Goal: Task Accomplishment & Management: Manage account settings

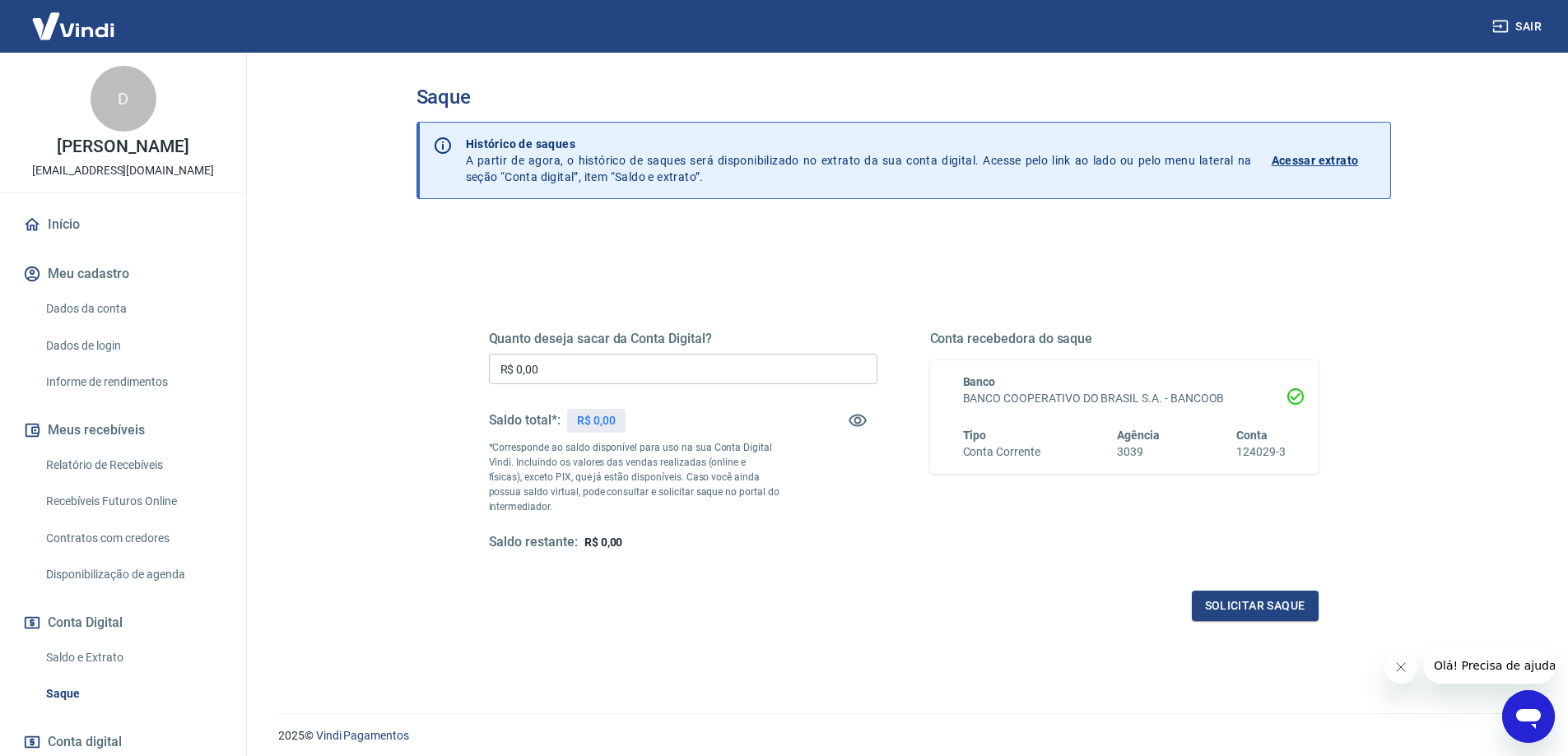
click at [718, 369] on input "R$ 0,00" at bounding box center [683, 369] width 389 height 30
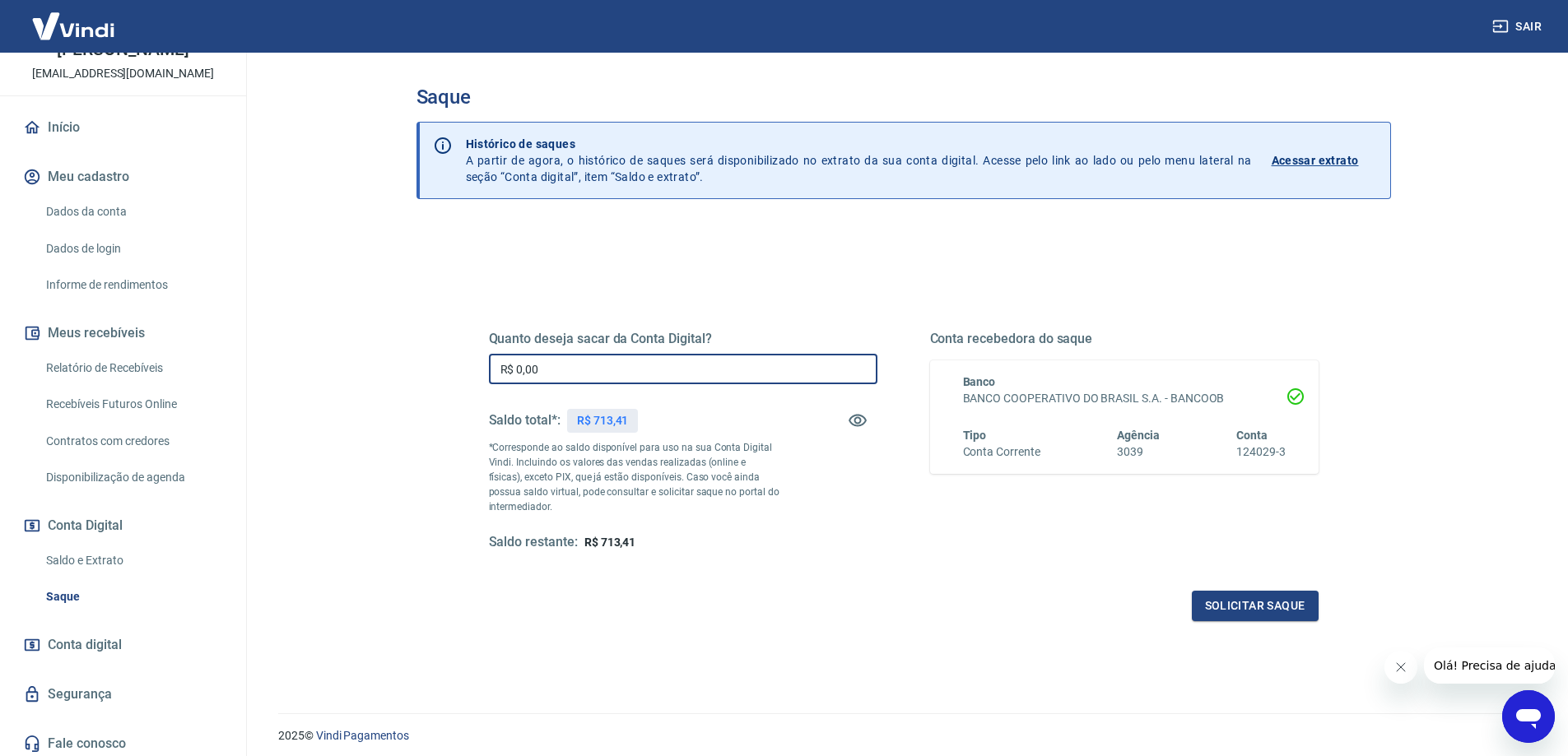
scroll to position [103, 0]
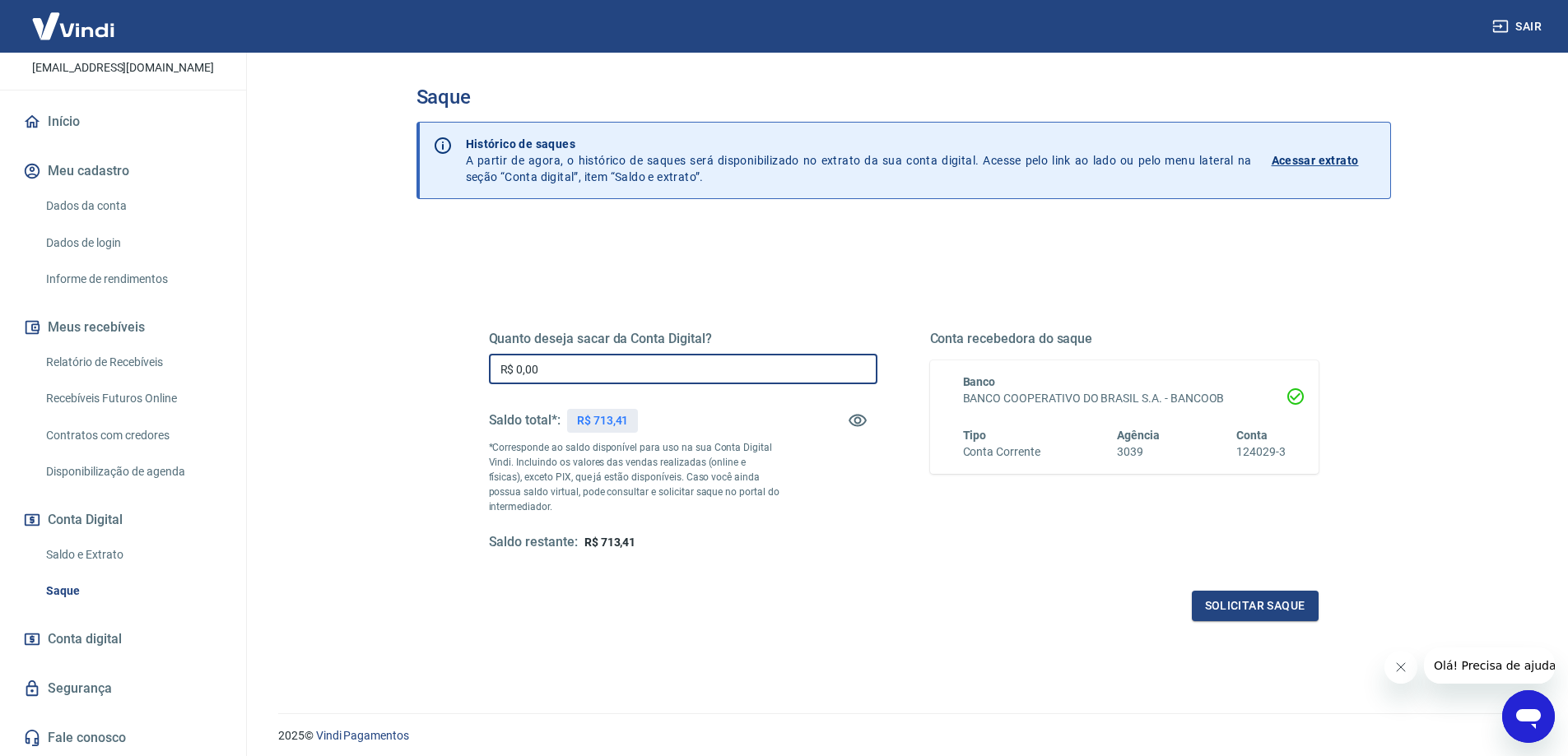
click at [84, 547] on link "Saldo e Extrato" at bounding box center [133, 555] width 187 height 34
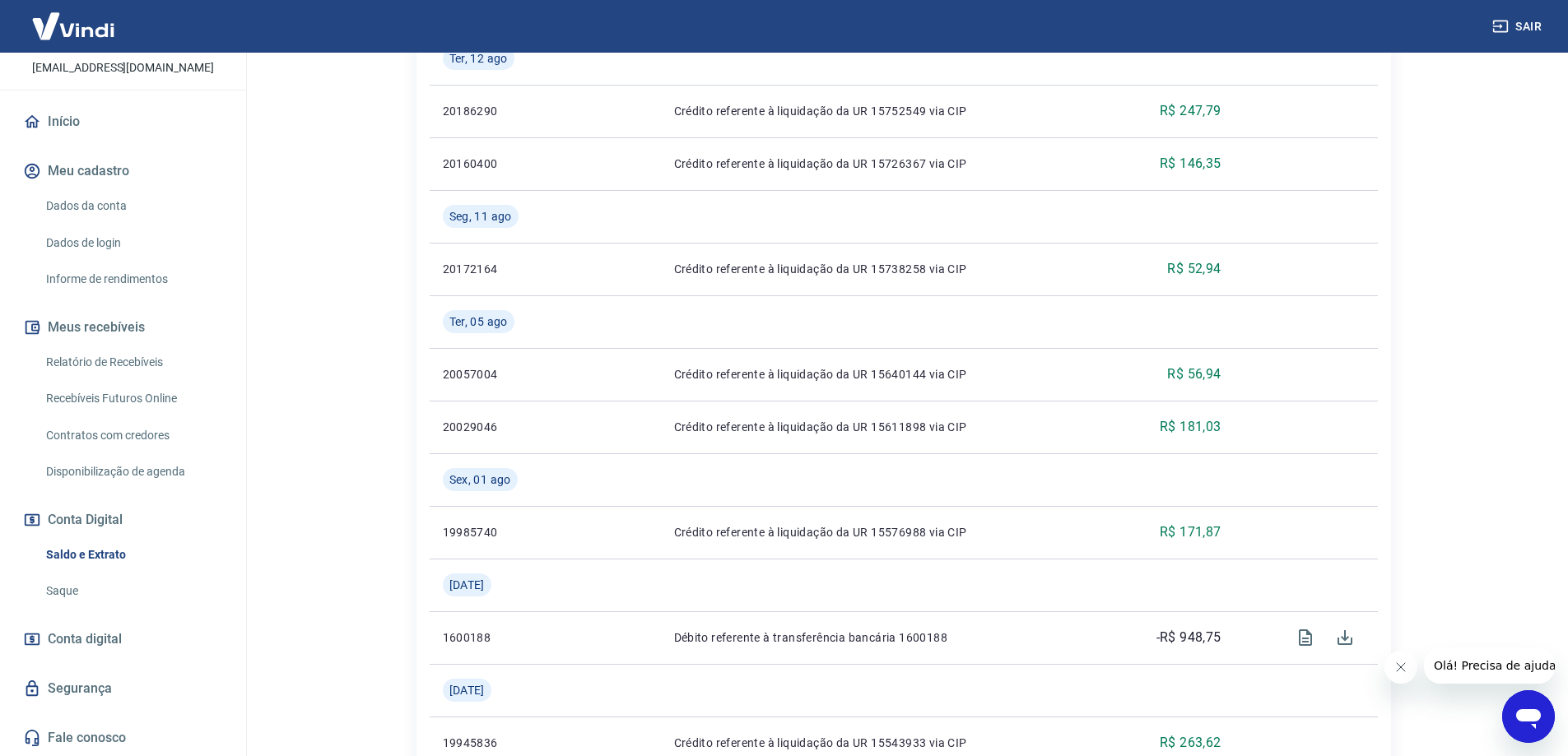
scroll to position [1301, 0]
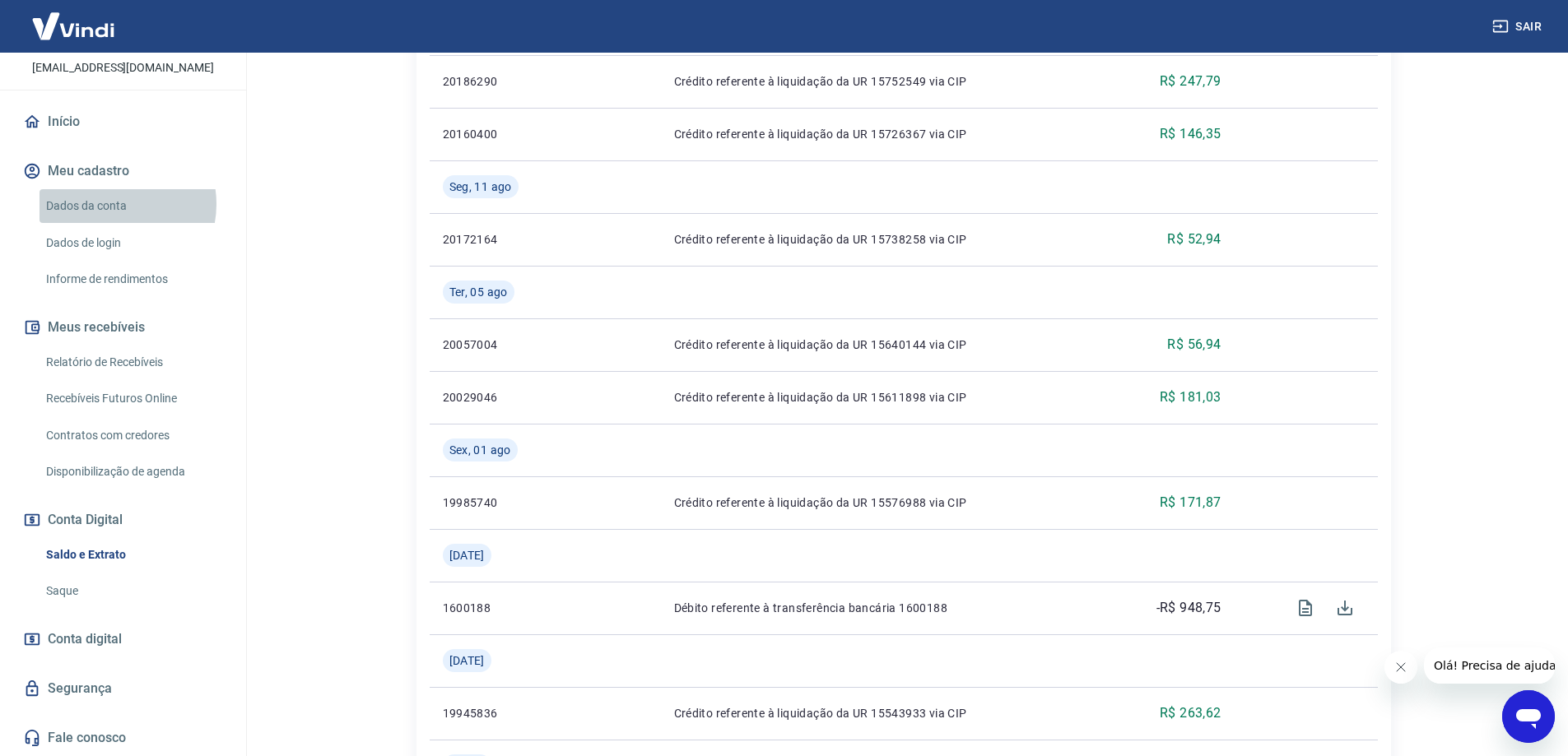
click at [111, 204] on link "Dados da conta" at bounding box center [133, 206] width 187 height 34
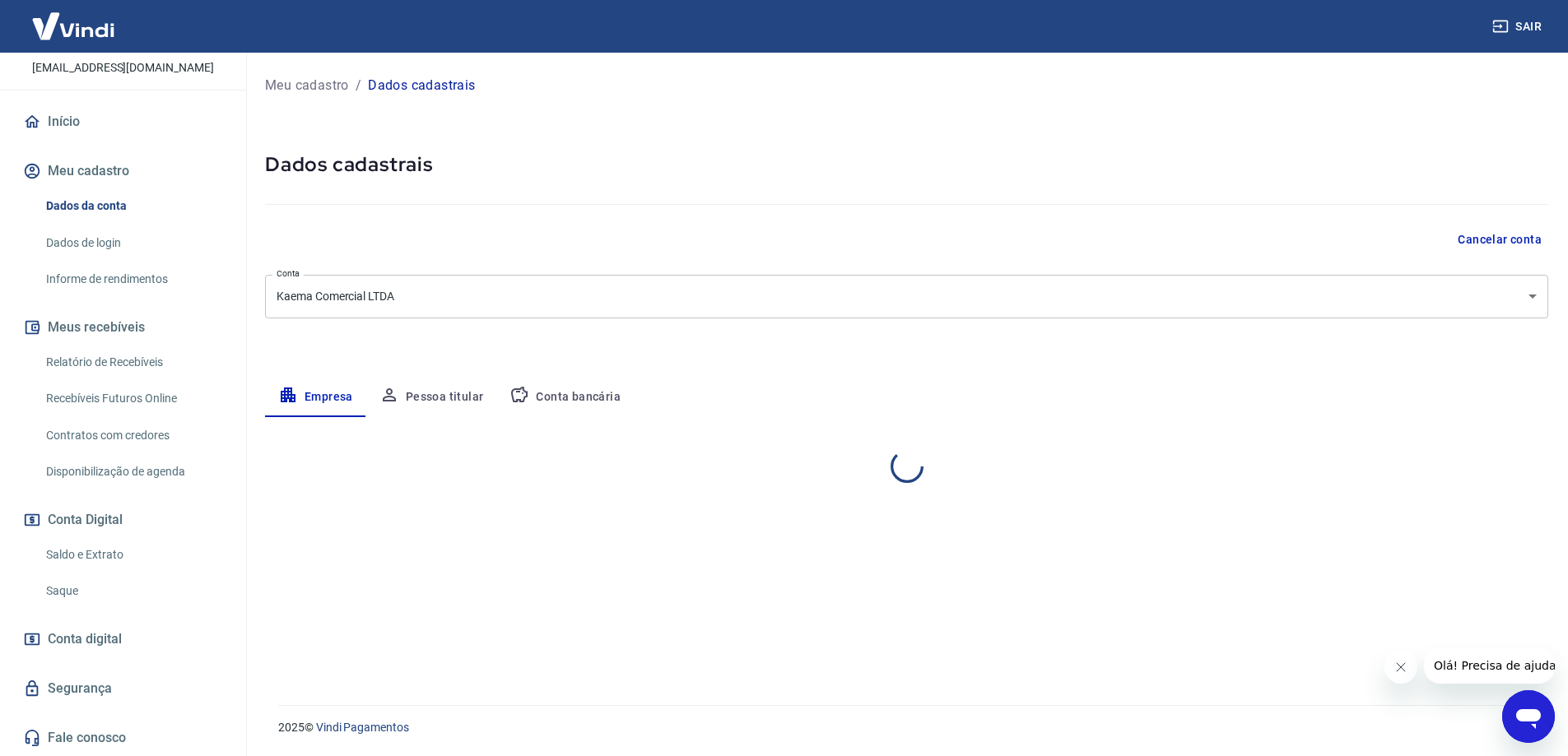
select select "SC"
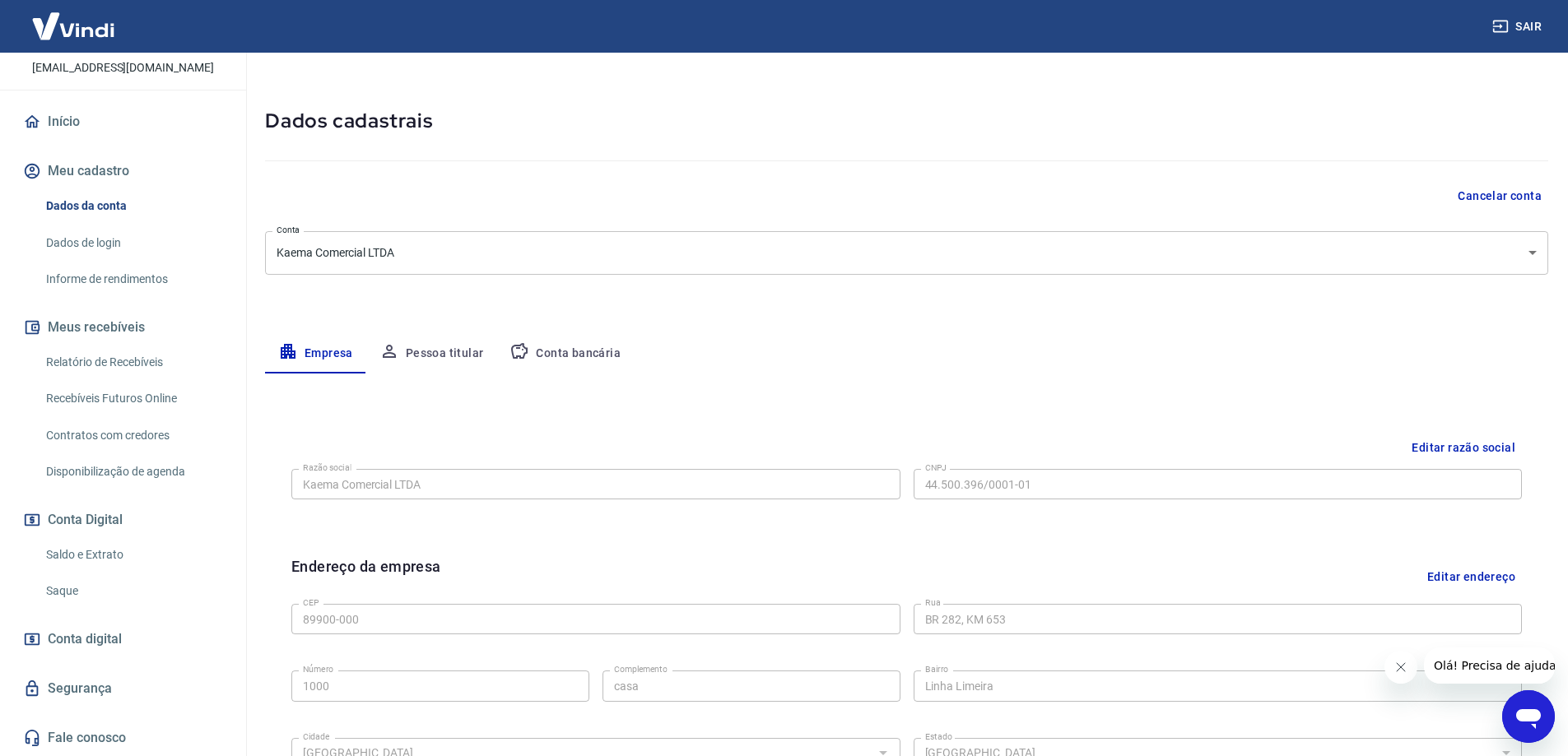
scroll to position [82, 0]
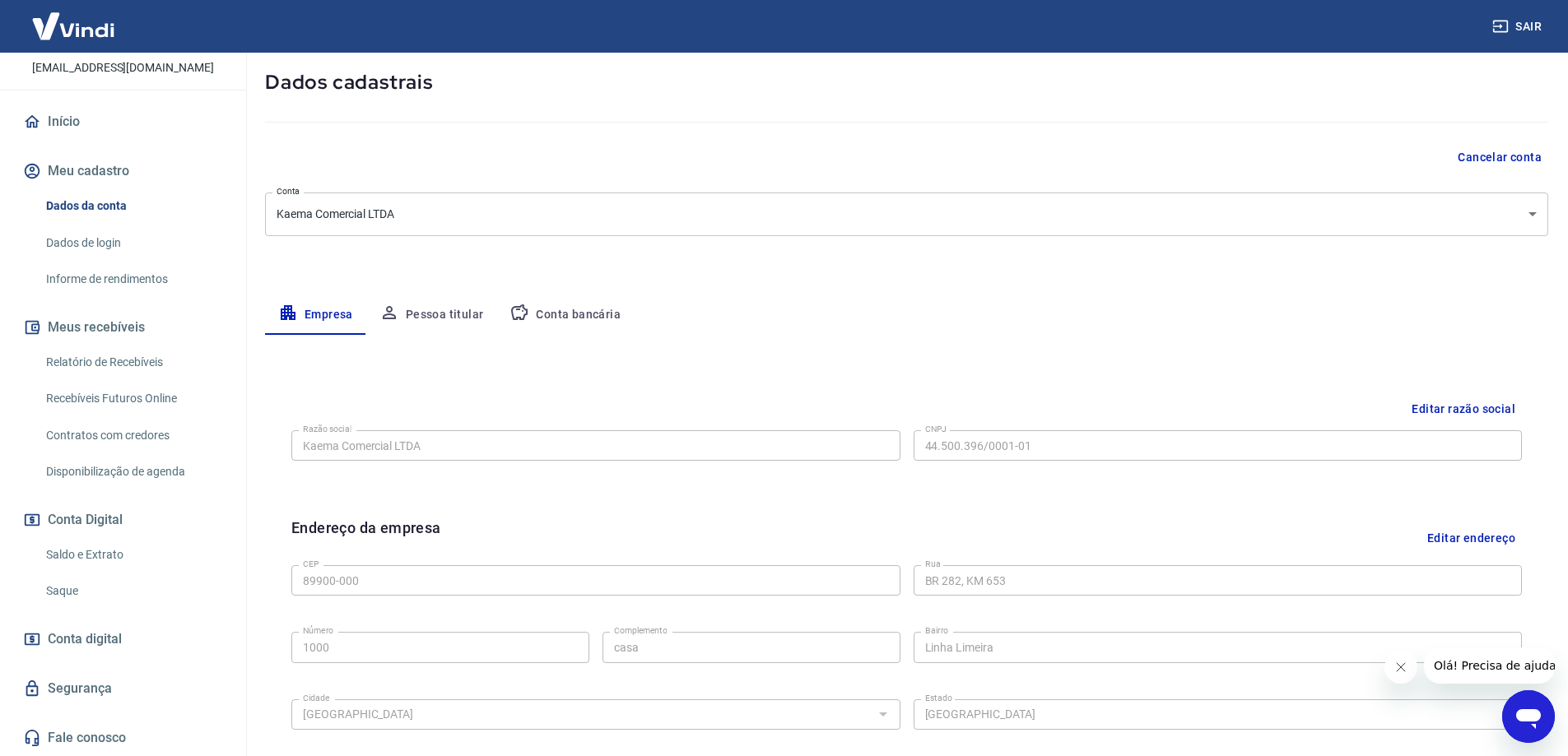
click at [573, 315] on button "Conta bancária" at bounding box center [565, 315] width 137 height 39
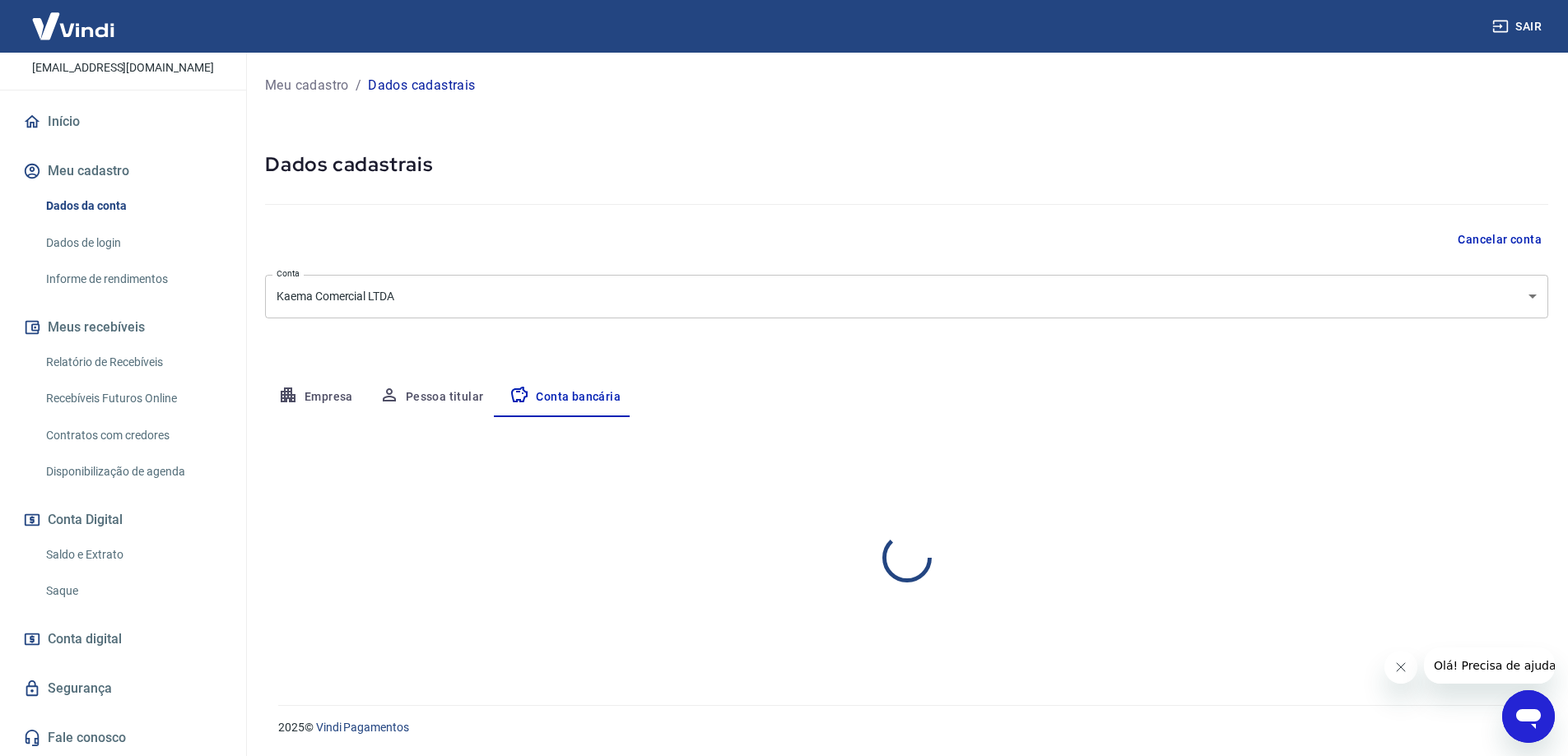
scroll to position [0, 0]
select select "1"
click at [1448, 463] on button "Editar conta bancária" at bounding box center [1491, 465] width 137 height 31
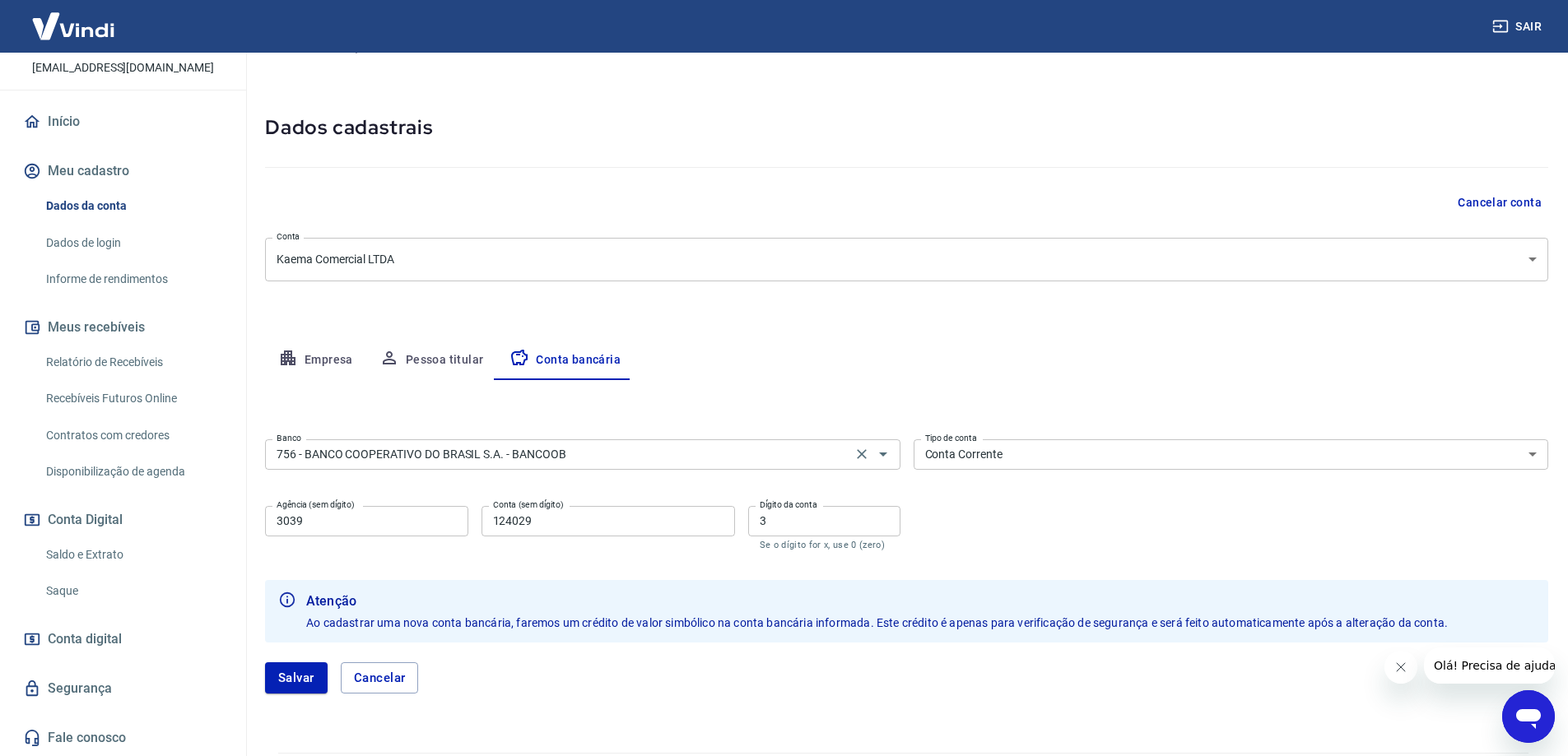
scroll to position [85, 0]
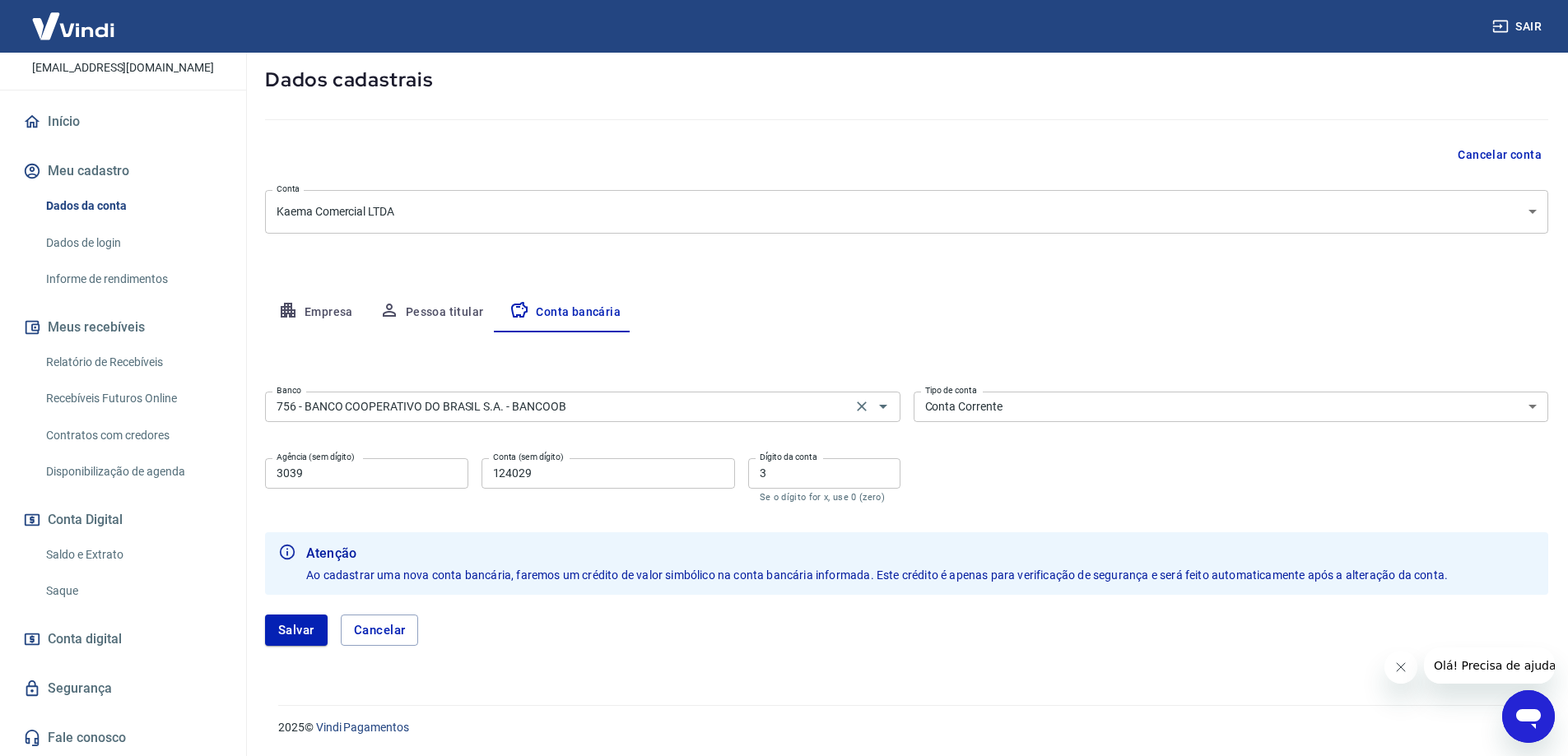
click at [851, 417] on div at bounding box center [872, 407] width 43 height 23
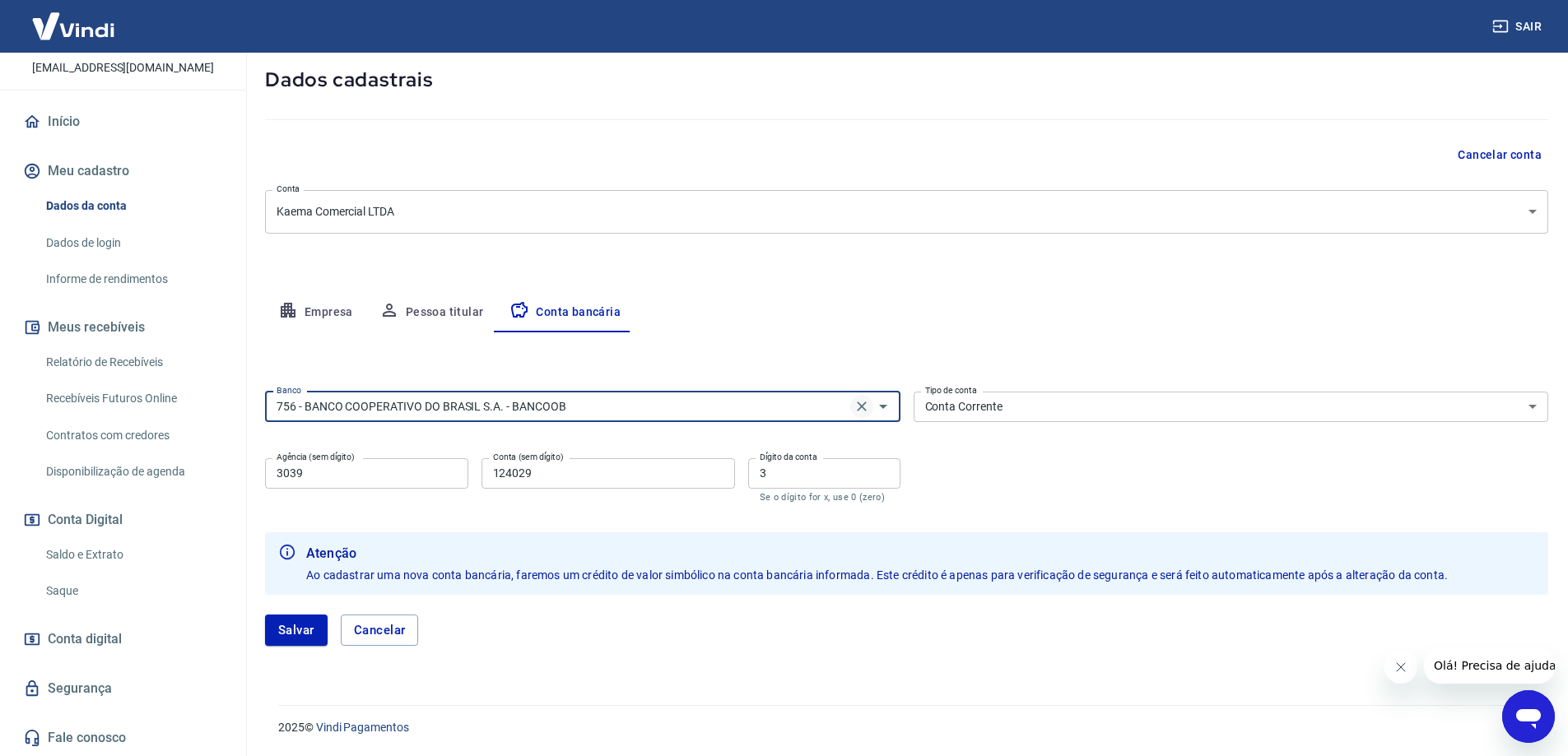
click at [862, 408] on icon "Clear" at bounding box center [861, 407] width 10 height 10
click at [1012, 337] on div "Editar conta bancária Banco Banco Tipo de conta Conta Corrente Conta Poupança T…" at bounding box center [906, 499] width 1283 height 333
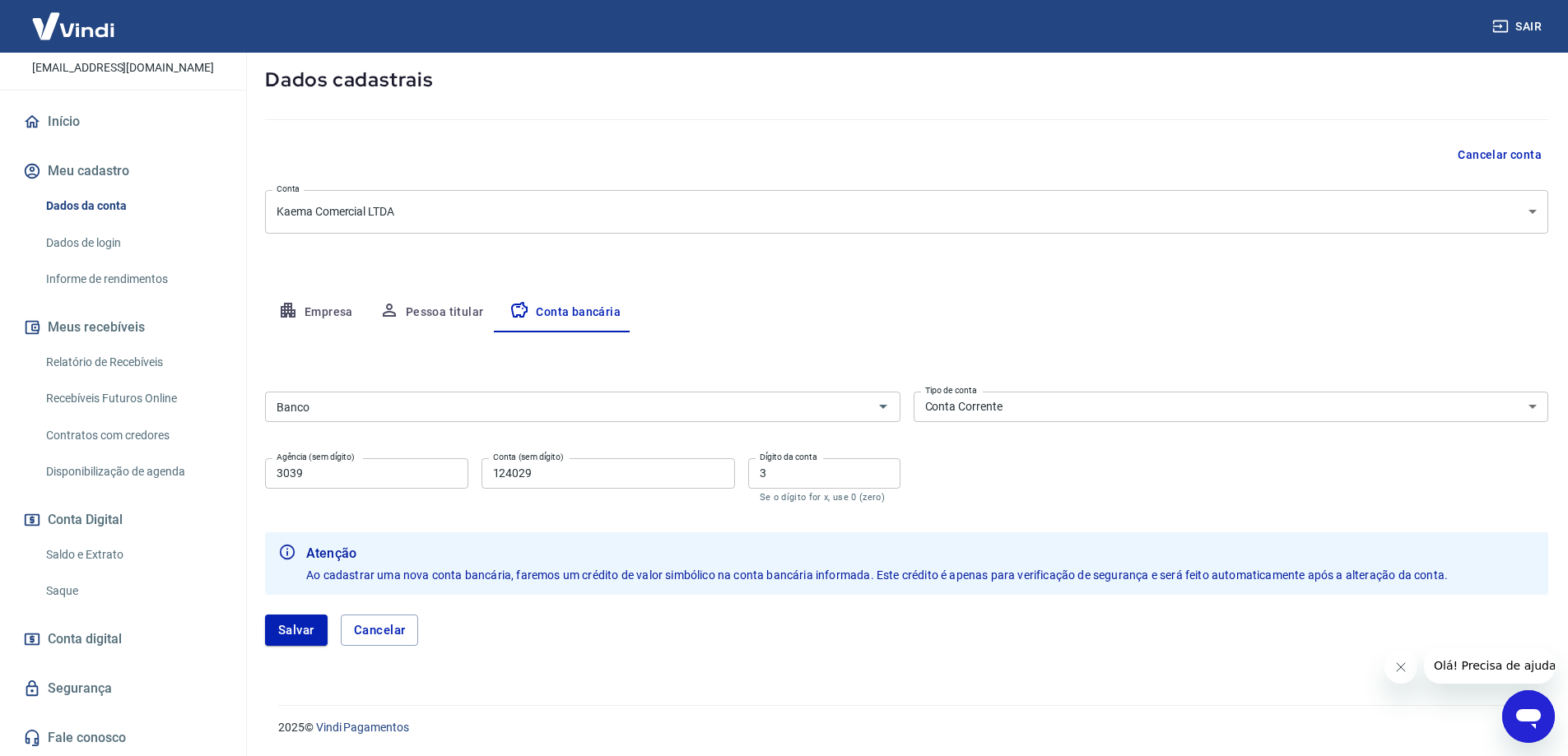
click at [449, 317] on button "Pessoa titular" at bounding box center [431, 313] width 131 height 39
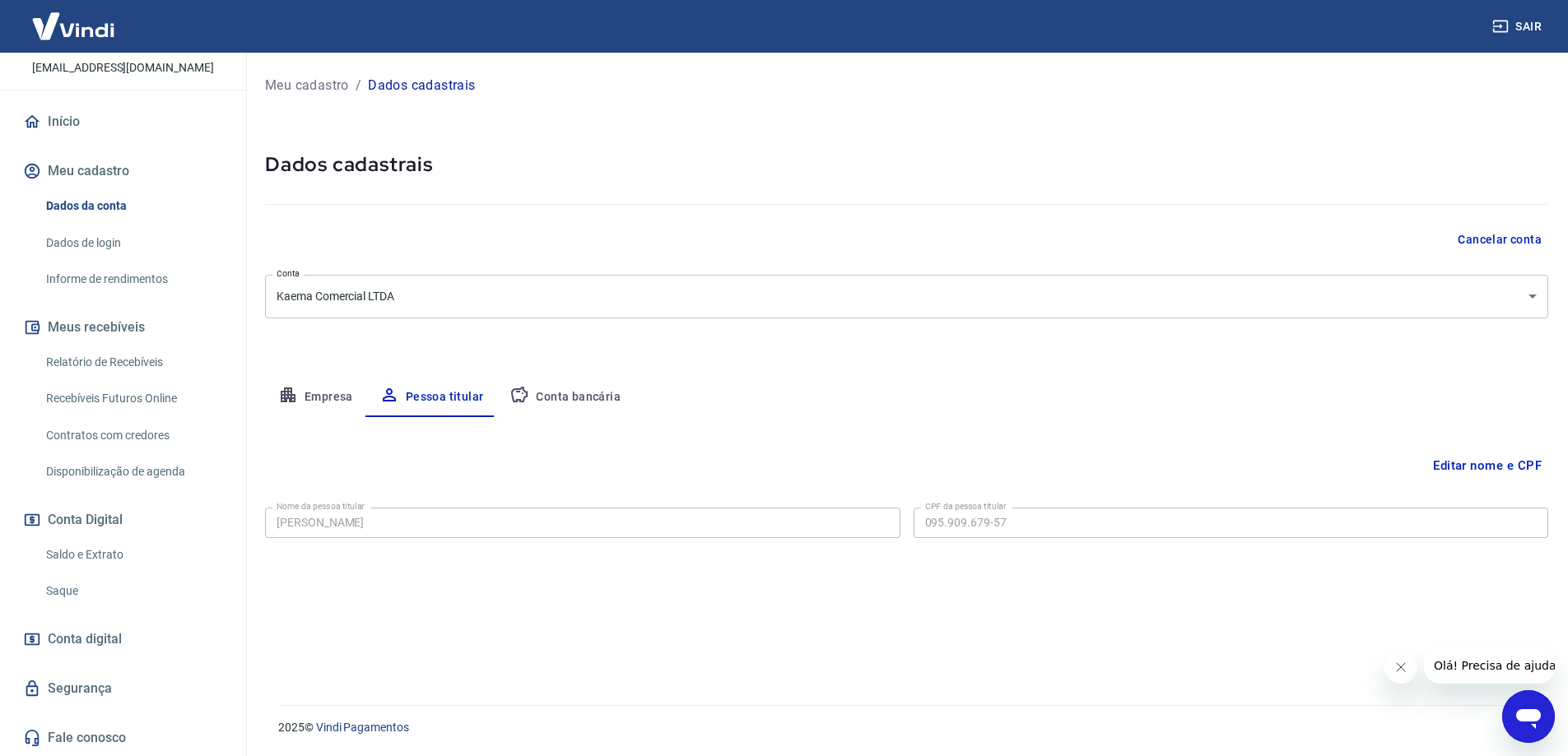
scroll to position [0, 0]
click at [584, 405] on button "Conta bancária" at bounding box center [565, 398] width 137 height 39
select select "1"
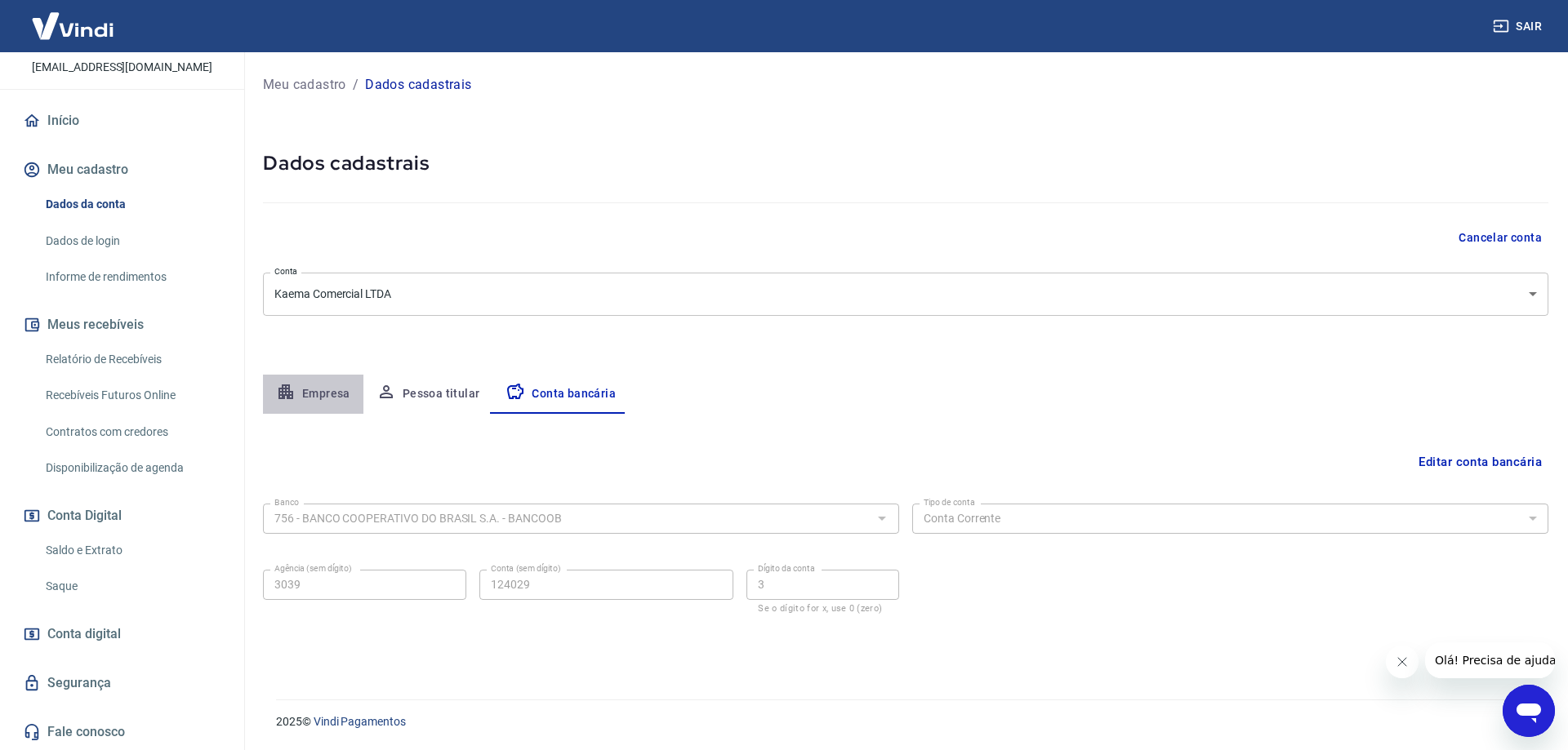
click at [345, 393] on button "Empresa" at bounding box center [313, 394] width 101 height 39
select select "SC"
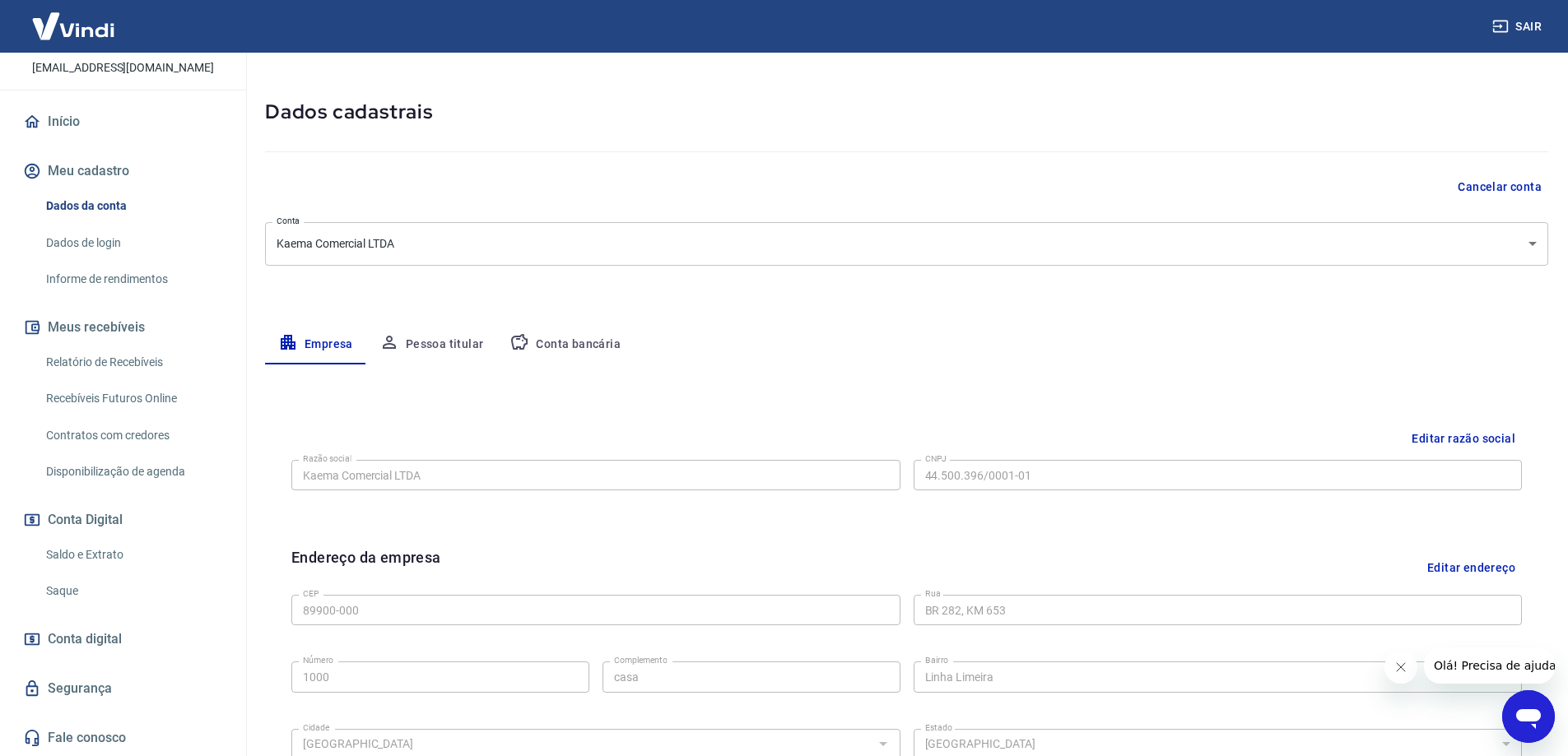
scroll to position [82, 0]
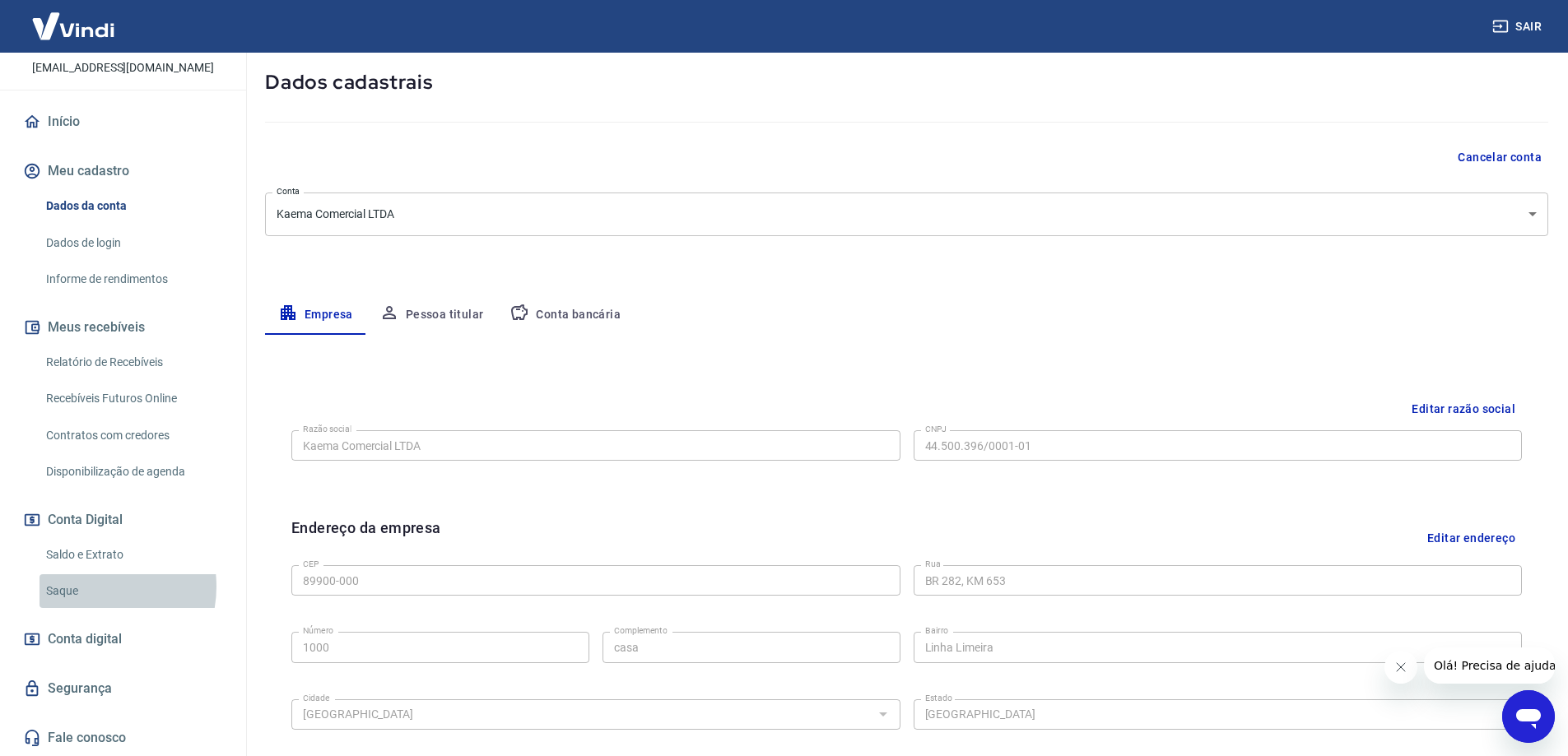
click at [87, 587] on link "Saque" at bounding box center [133, 591] width 187 height 34
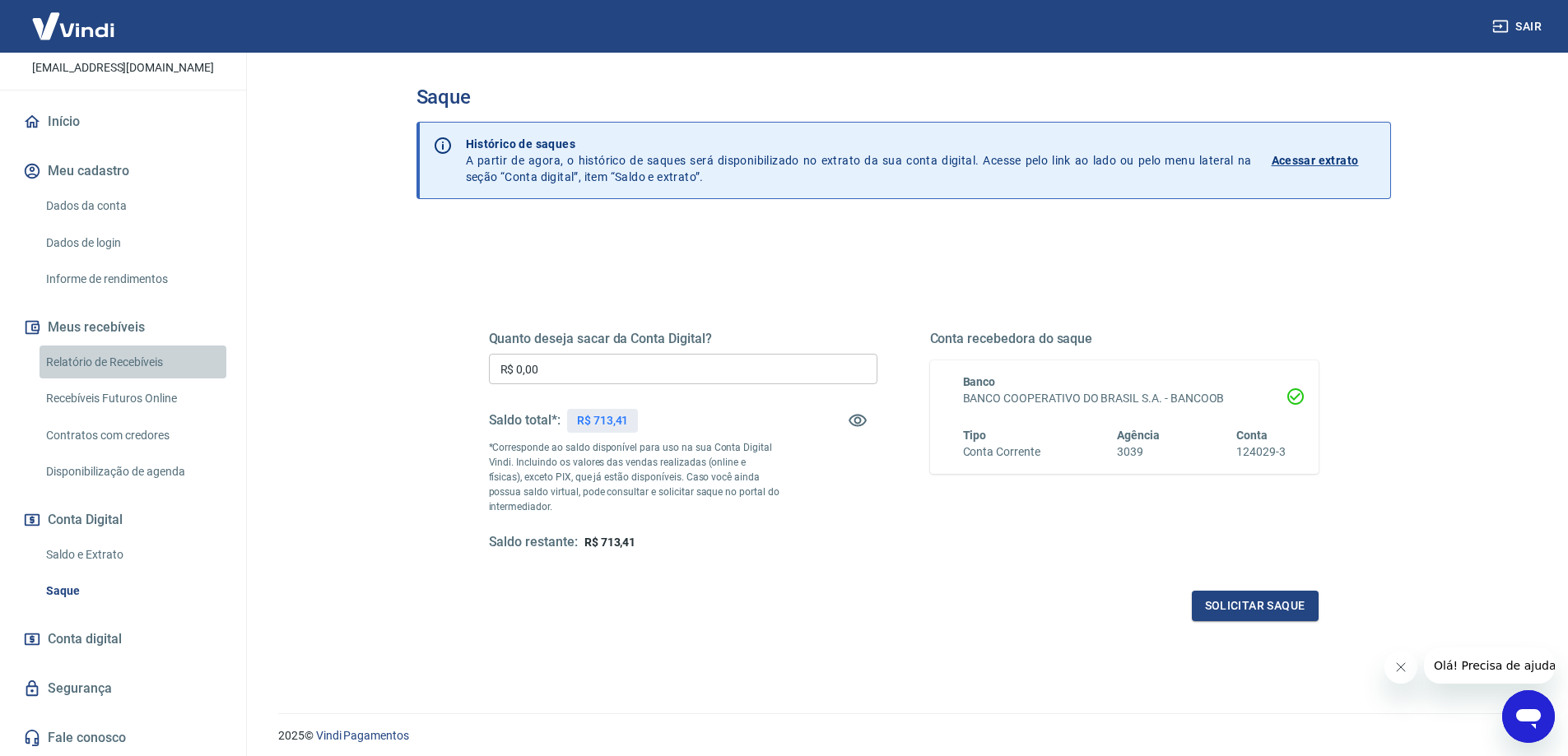
click at [152, 364] on link "Relatório de Recebíveis" at bounding box center [133, 363] width 187 height 34
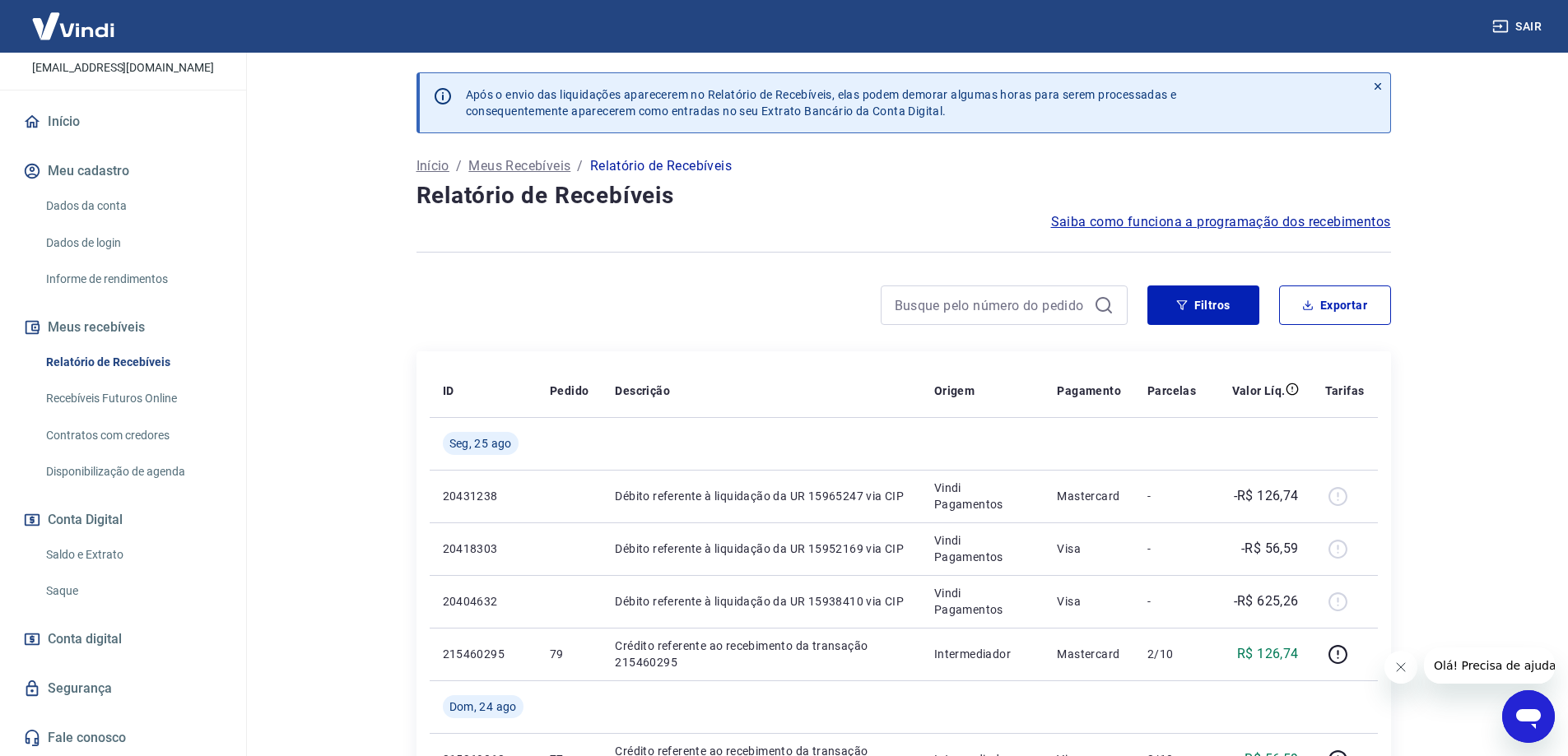
click at [112, 206] on link "Dados da conta" at bounding box center [133, 206] width 187 height 34
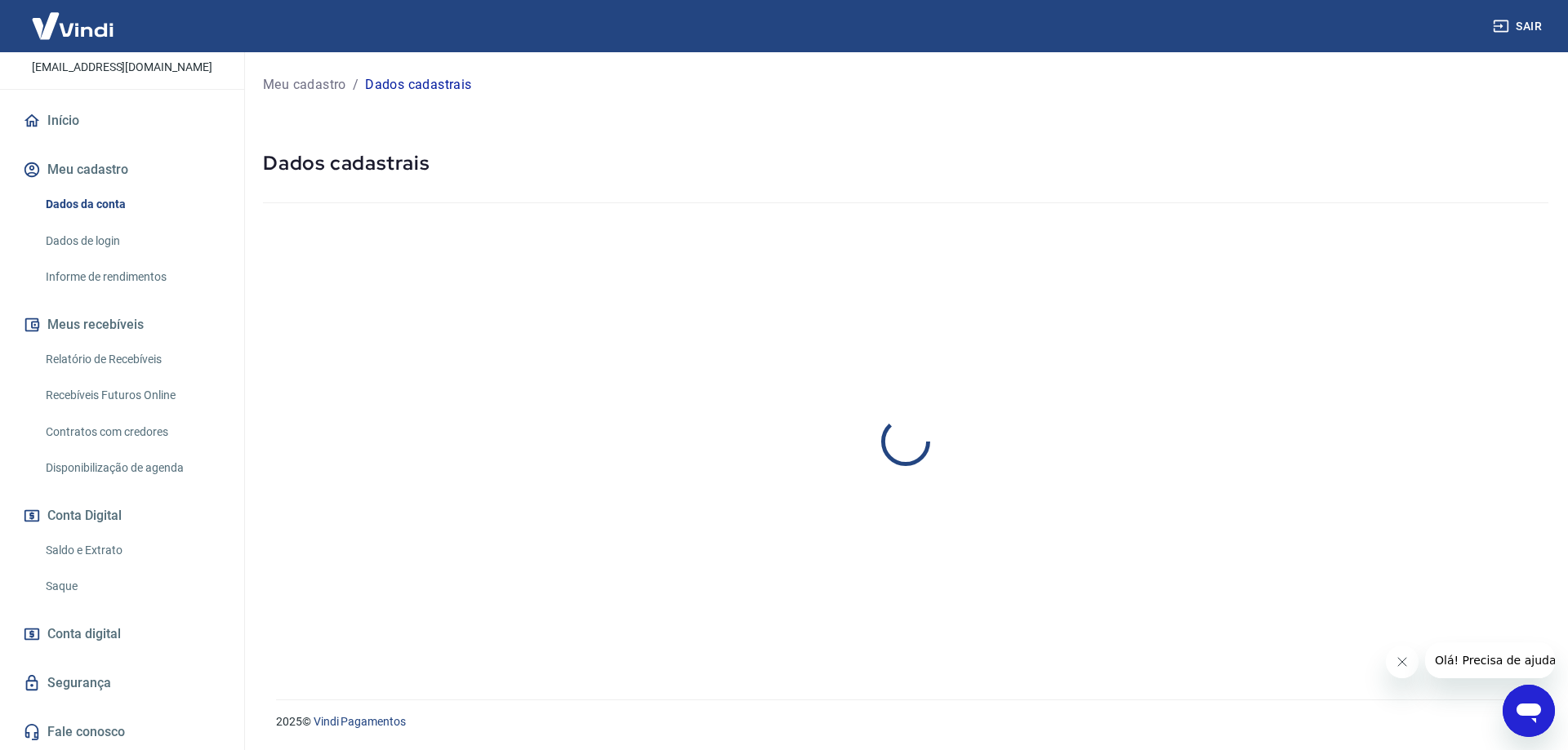
select select "SC"
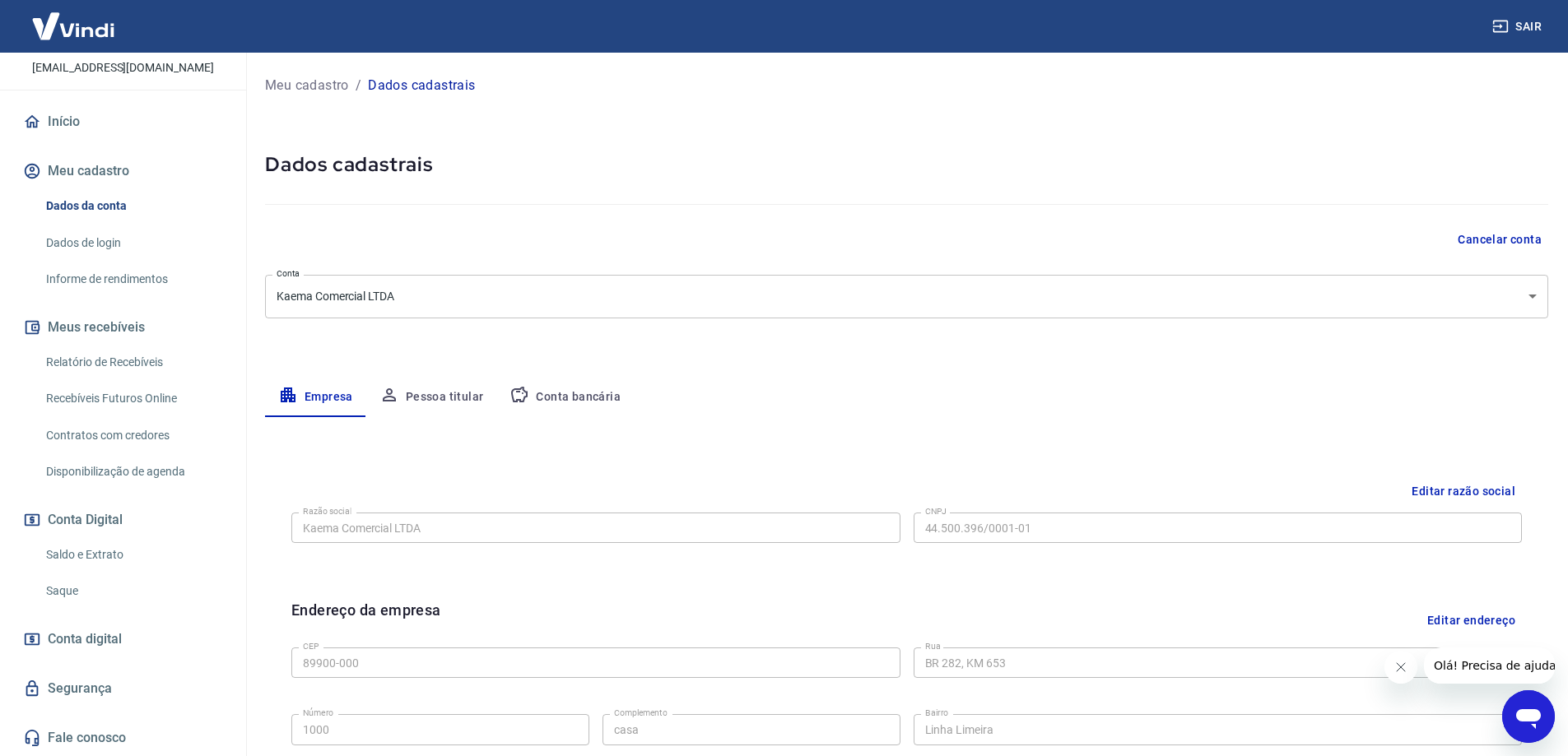
click at [103, 365] on link "Relatório de Recebíveis" at bounding box center [133, 363] width 187 height 34
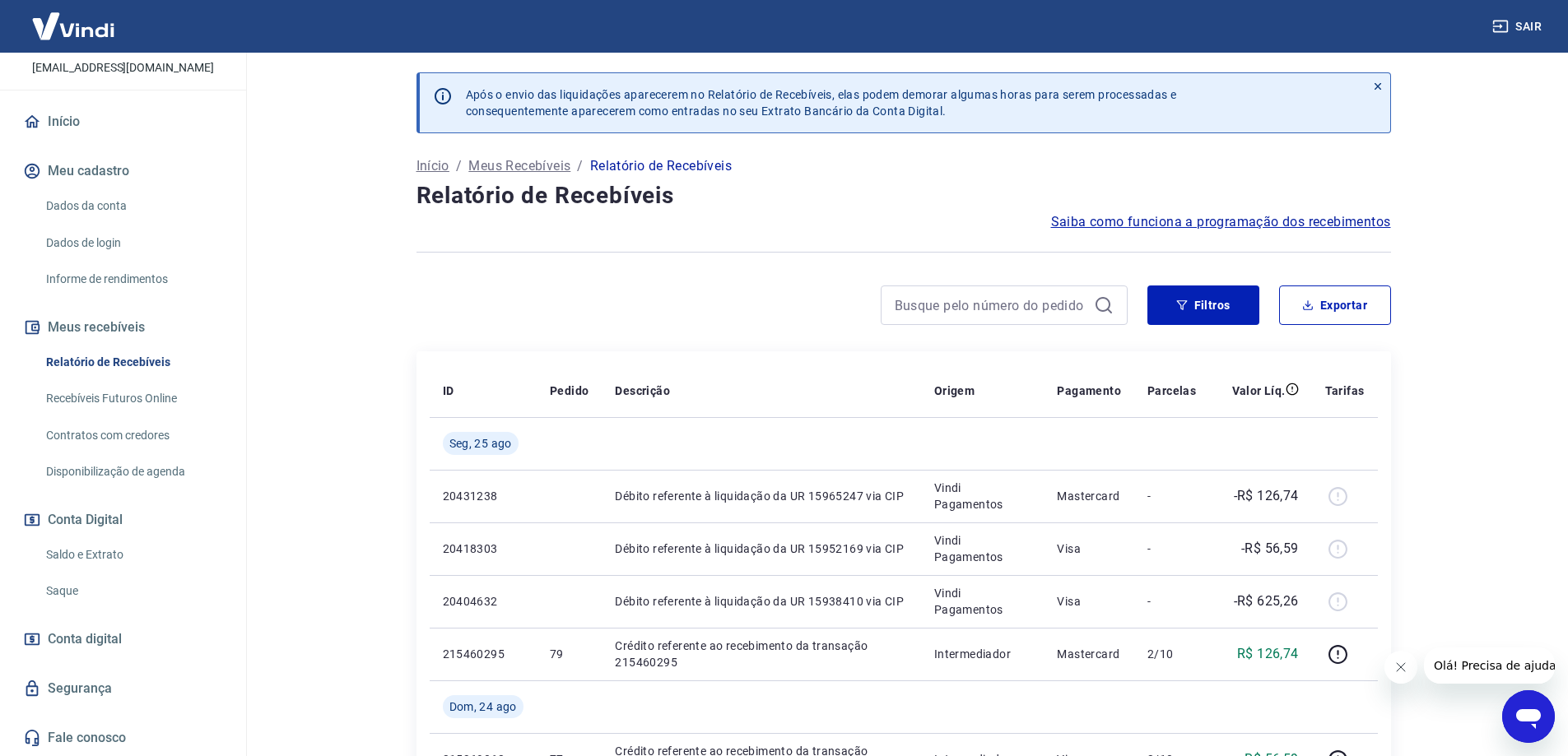
click at [102, 117] on link "Início" at bounding box center [123, 121] width 207 height 37
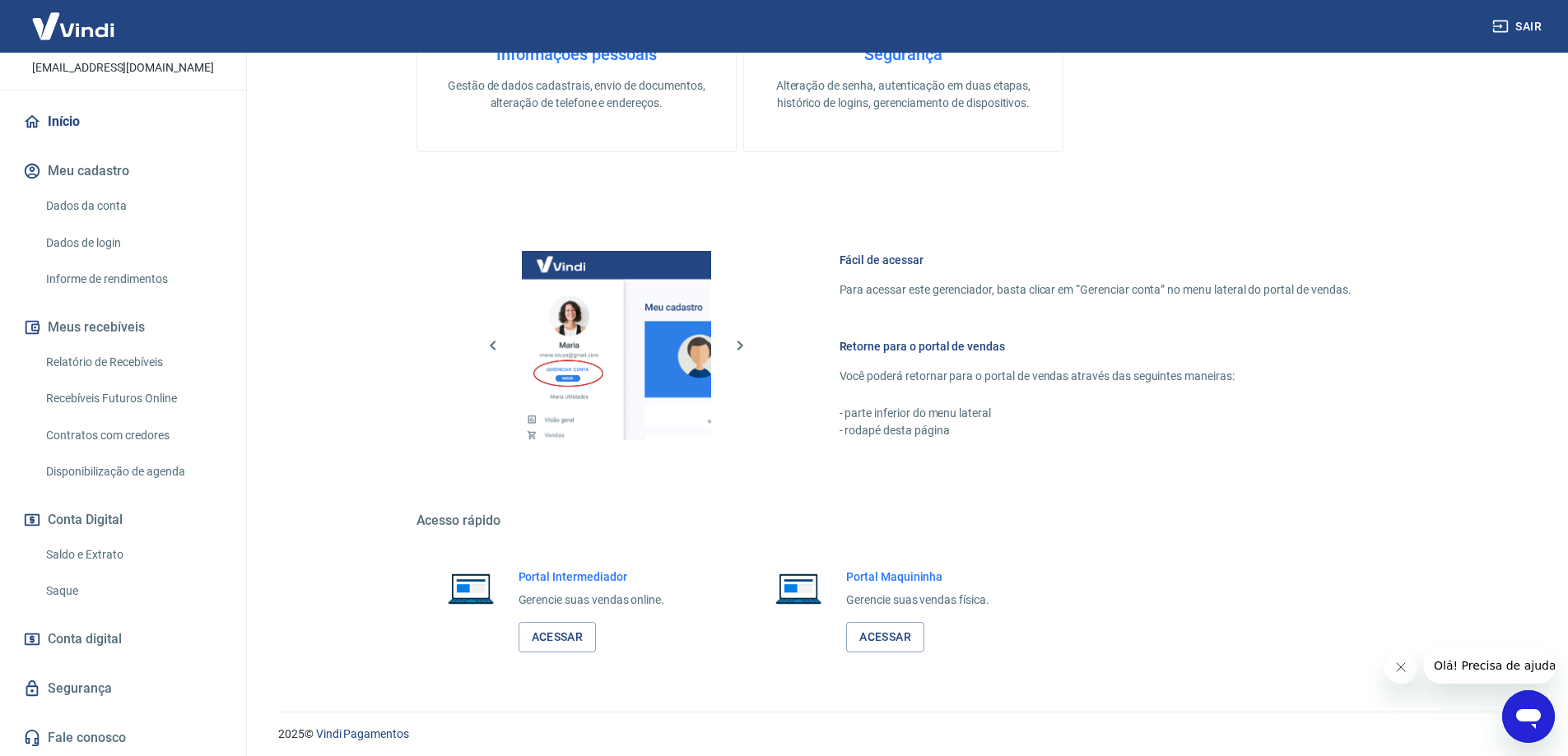
scroll to position [527, 0]
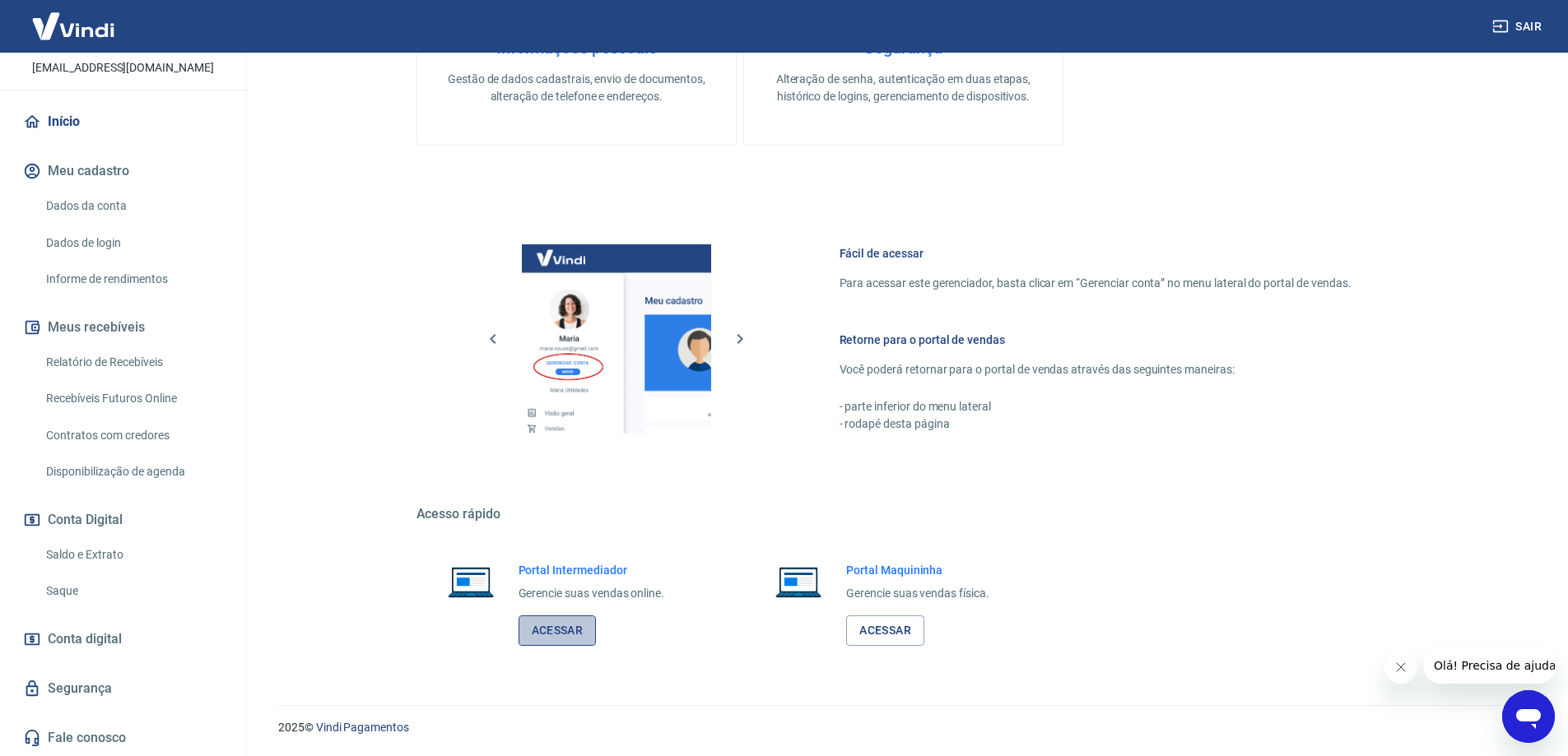
click at [568, 629] on link "Acessar" at bounding box center [558, 631] width 78 height 30
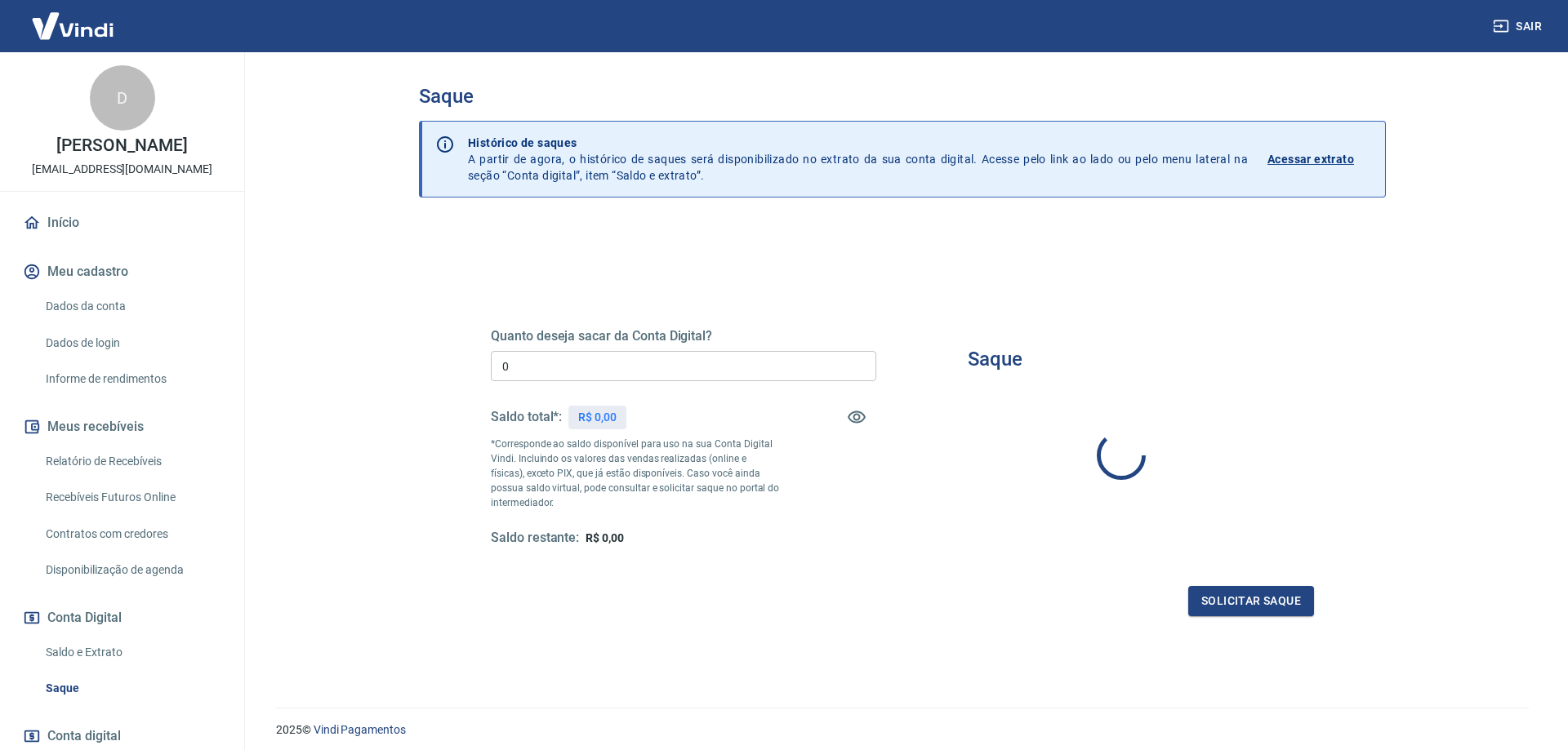
type input "R$ 0,00"
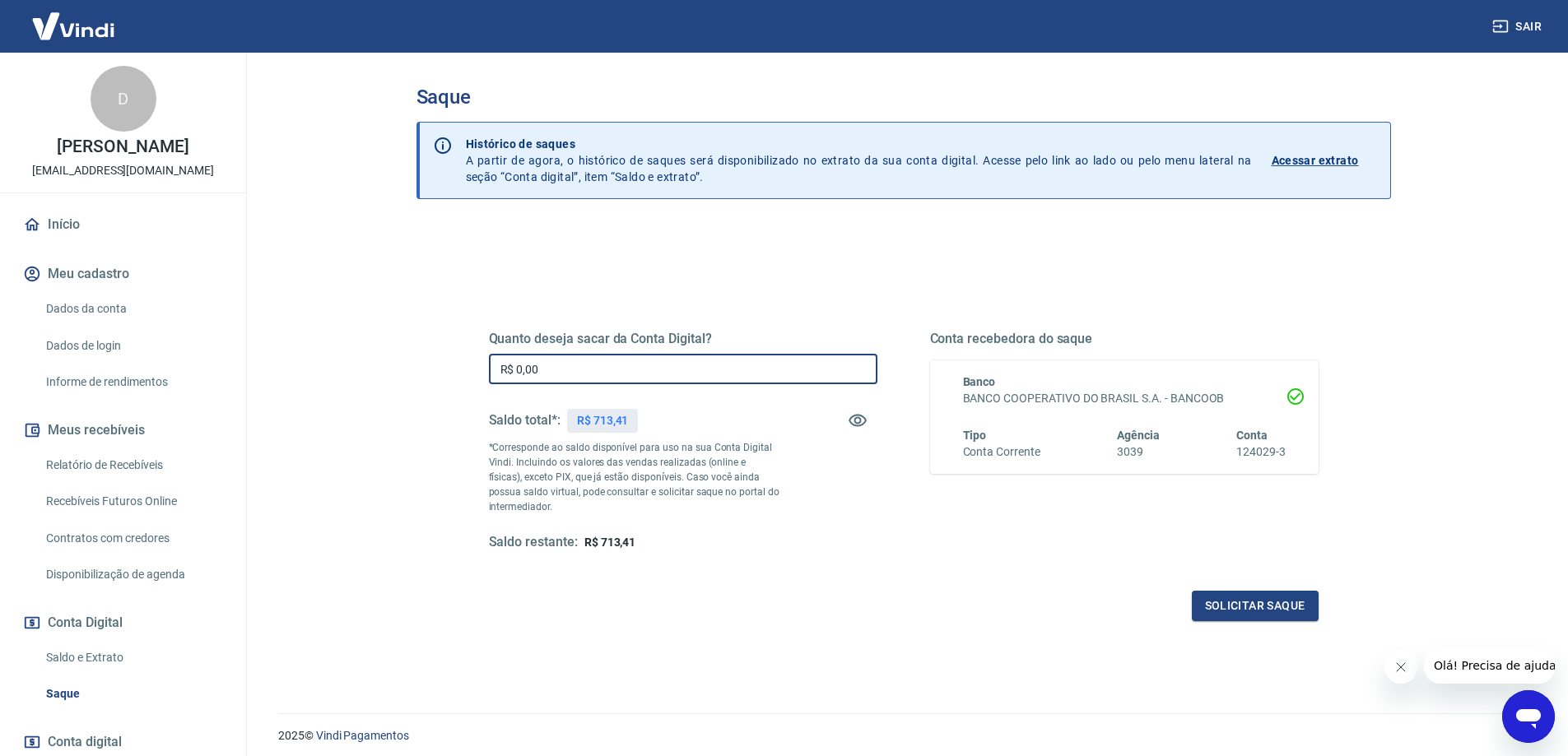
click at [653, 369] on input "R$ 0,00" at bounding box center [683, 369] width 389 height 30
click at [654, 368] on input "R$ 0,00" at bounding box center [683, 369] width 389 height 30
click at [91, 30] on img at bounding box center [73, 26] width 107 height 50
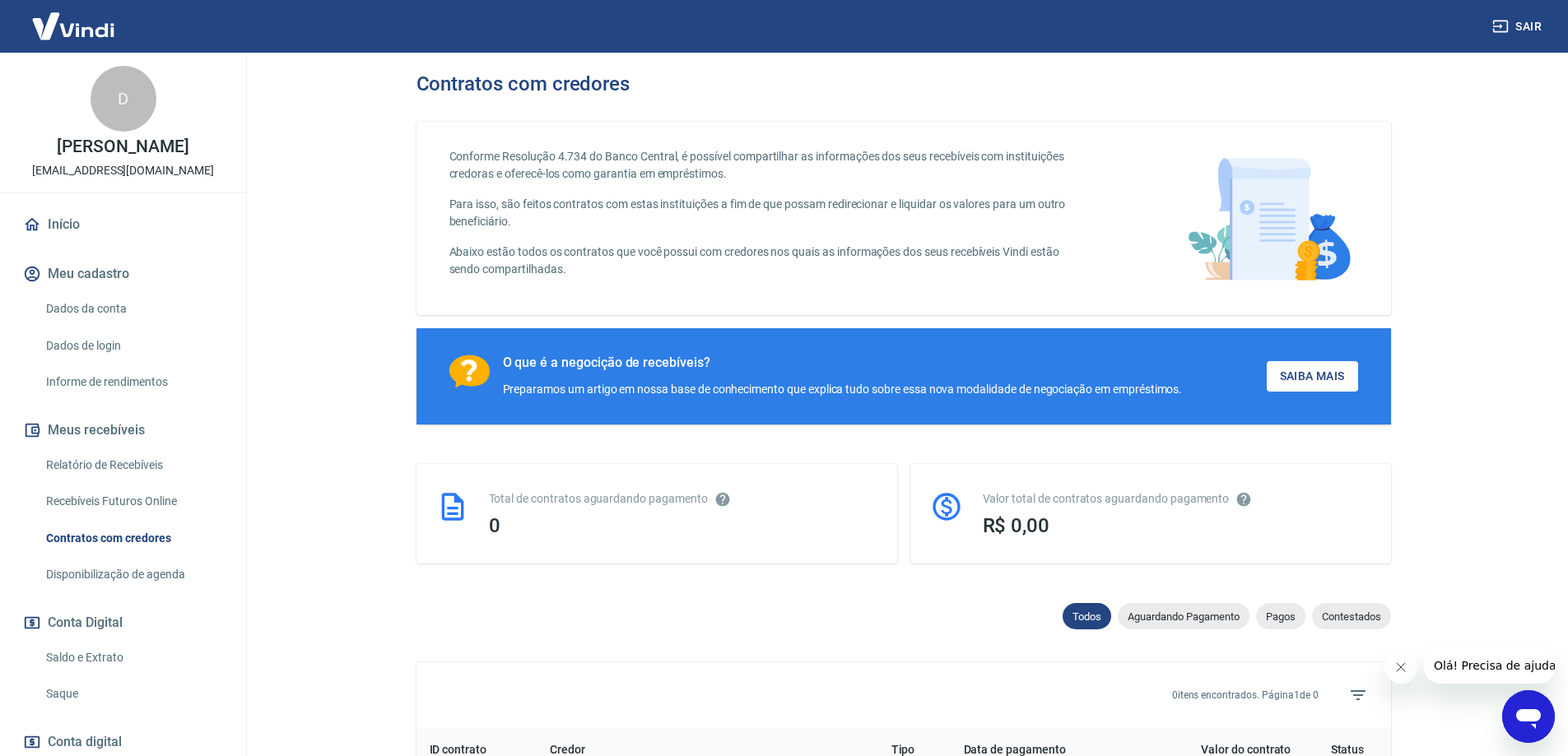
click at [133, 567] on link "Disponibilização de agenda" at bounding box center [133, 575] width 187 height 34
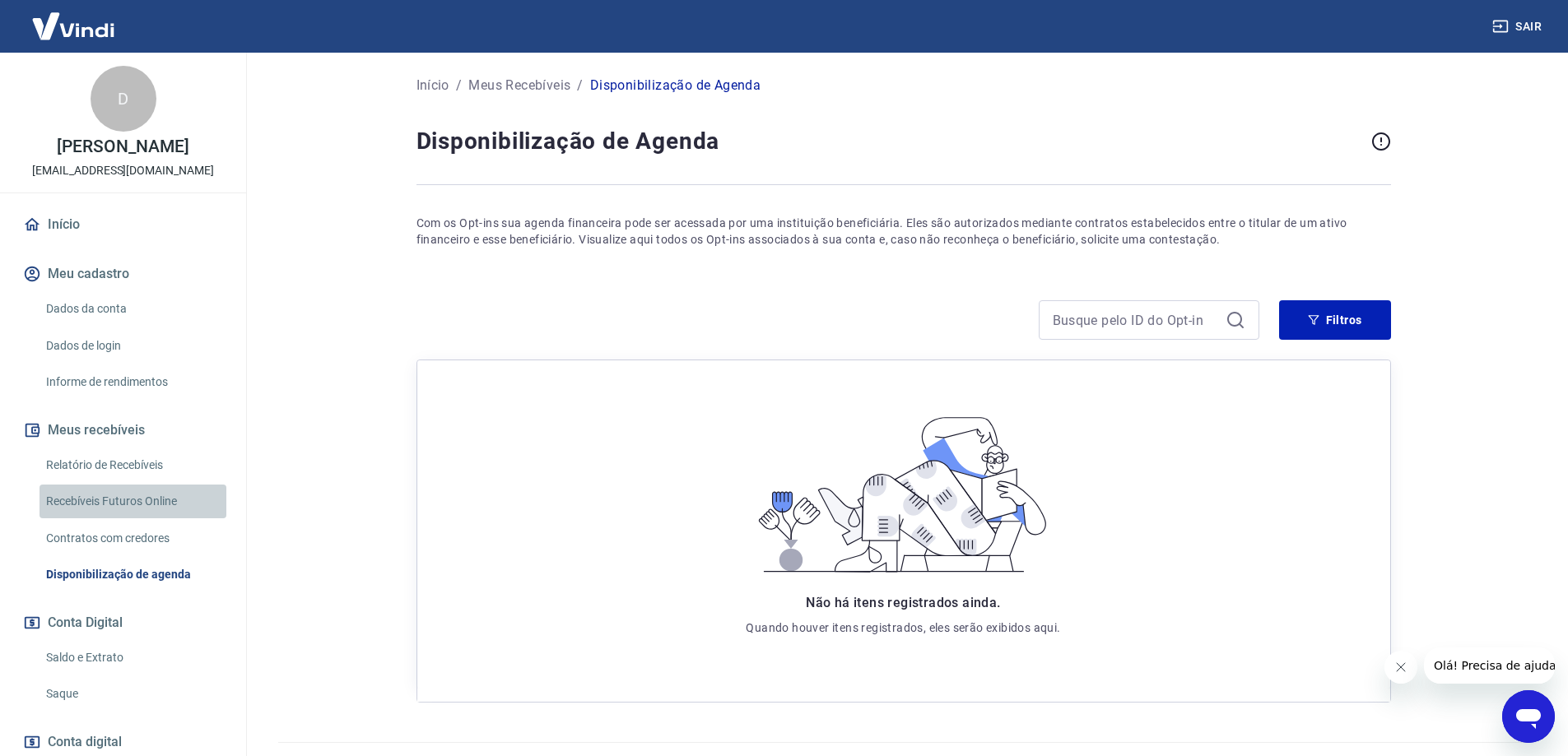
click at [161, 505] on link "Recebíveis Futuros Online" at bounding box center [133, 502] width 187 height 34
